Goal: Communication & Community: Share content

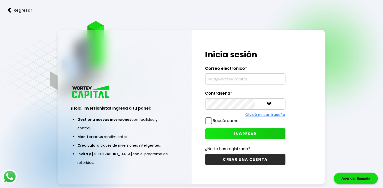
type input "guajardoxx@hotmail.com"
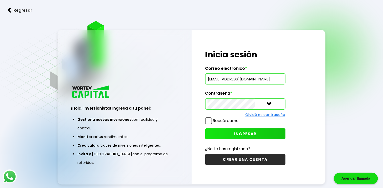
click at [205, 120] on span at bounding box center [208, 121] width 7 height 7
click at [240, 119] on input "Recuérdame" at bounding box center [240, 119] width 0 height 0
click at [219, 135] on button "INGRESAR" at bounding box center [245, 134] width 80 height 11
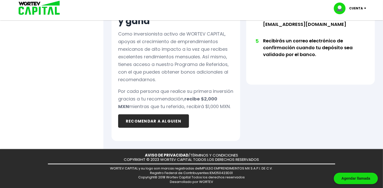
scroll to position [366, 0]
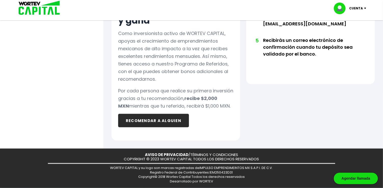
click at [152, 124] on button "RECOMENDAR A ALGUIEN" at bounding box center [153, 120] width 71 height 13
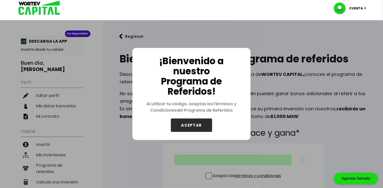
click at [196, 129] on button "ACEPTAR" at bounding box center [191, 125] width 41 height 13
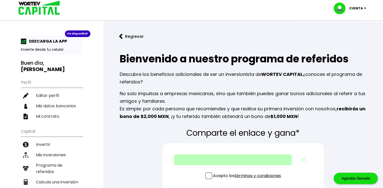
scroll to position [34, 0]
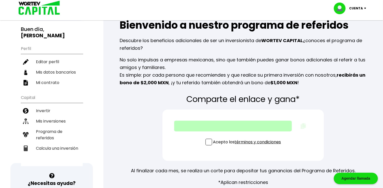
click at [205, 142] on span at bounding box center [208, 142] width 7 height 7
click at [248, 146] on input "Acepto los términos y condiciones" at bounding box center [248, 146] width 0 height 0
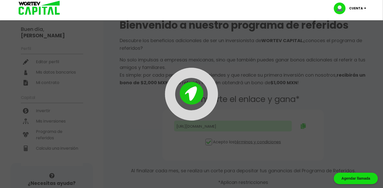
type input "[URL][DOMAIN_NAME]"
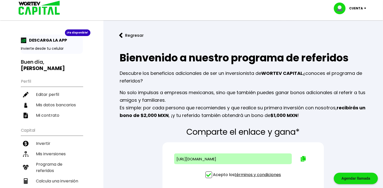
scroll to position [0, 0]
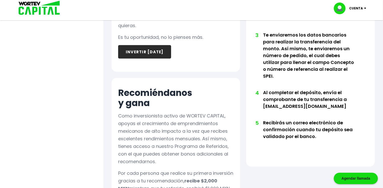
scroll to position [339, 0]
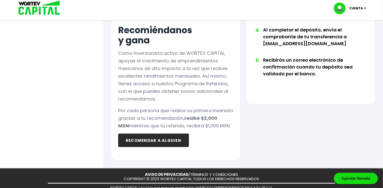
click at [155, 148] on button "RECOMENDAR A ALGUIEN" at bounding box center [153, 140] width 71 height 13
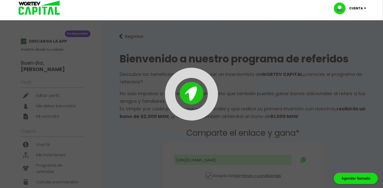
type input "[URL][DOMAIN_NAME]"
